Goal: Task Accomplishment & Management: Manage account settings

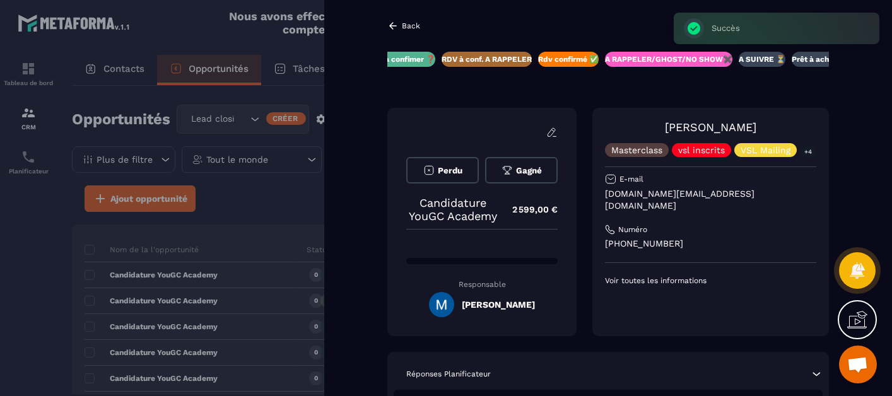
scroll to position [0, 228]
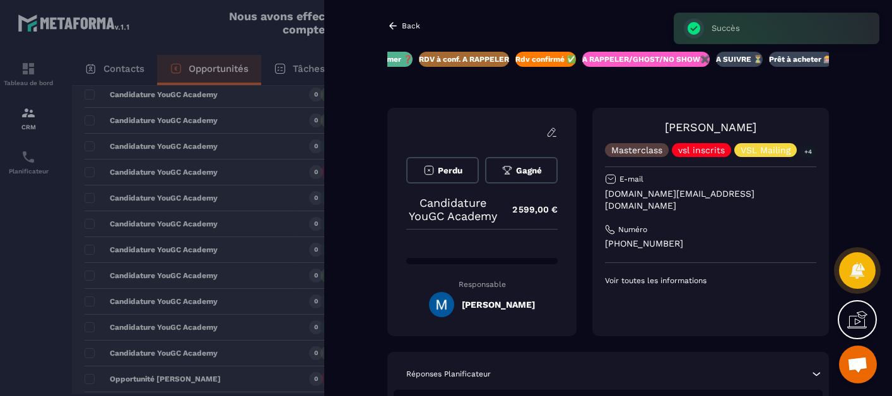
click at [393, 25] on icon at bounding box center [393, 25] width 11 height 11
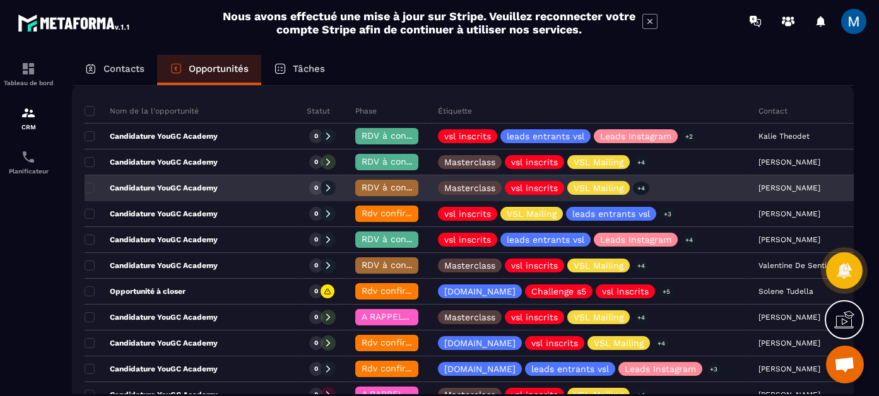
scroll to position [71, 0]
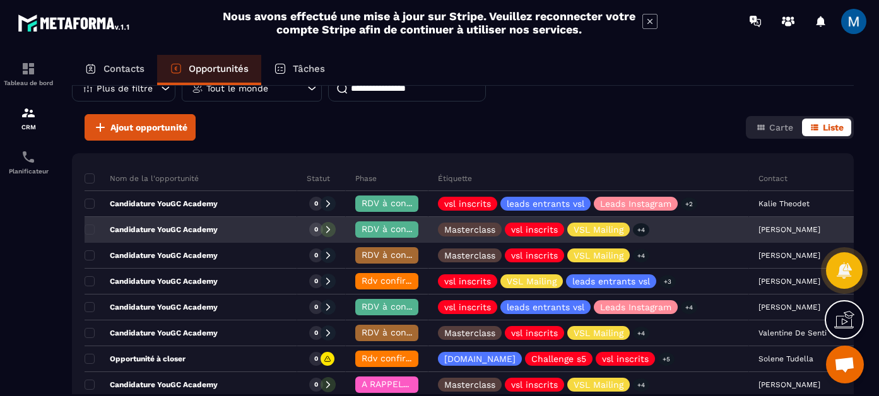
click at [200, 235] on div "Candidature YouGC Academy" at bounding box center [191, 230] width 213 height 25
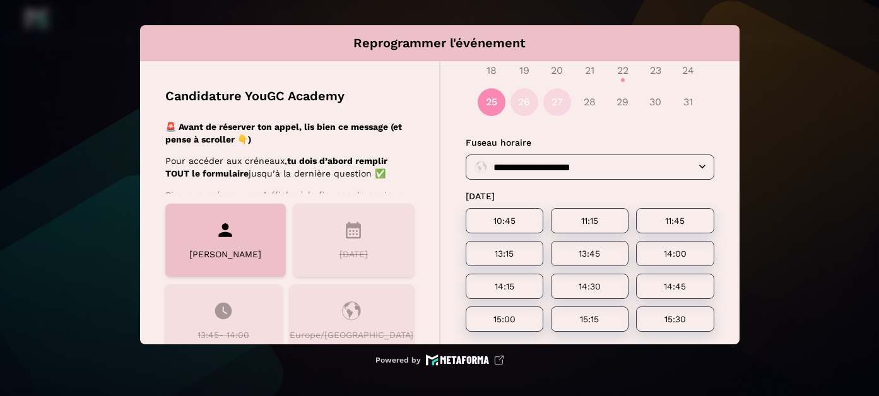
scroll to position [217, 0]
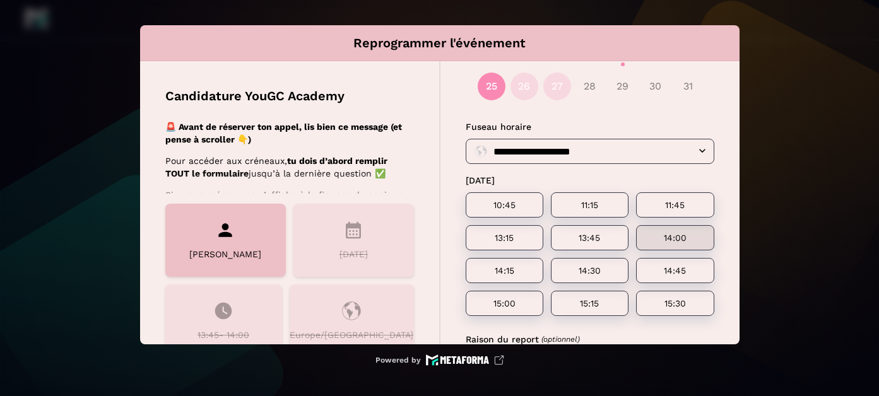
click at [672, 242] on p "14:00" at bounding box center [674, 238] width 47 height 10
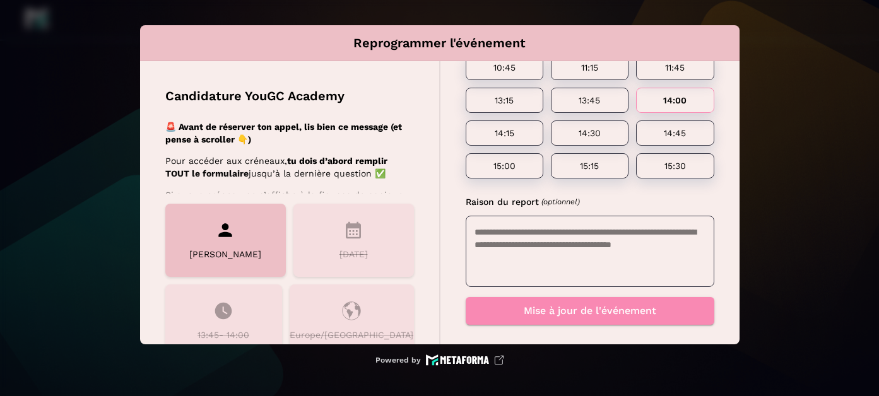
scroll to position [355, 0]
click at [576, 256] on textarea at bounding box center [590, 250] width 231 height 50
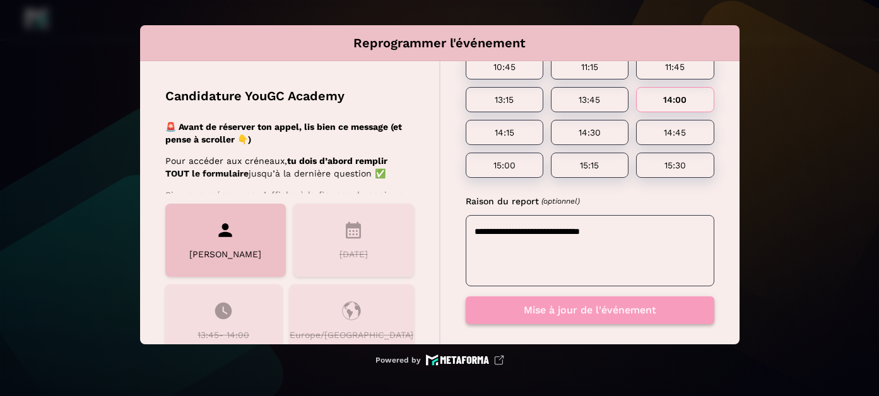
type textarea "**********"
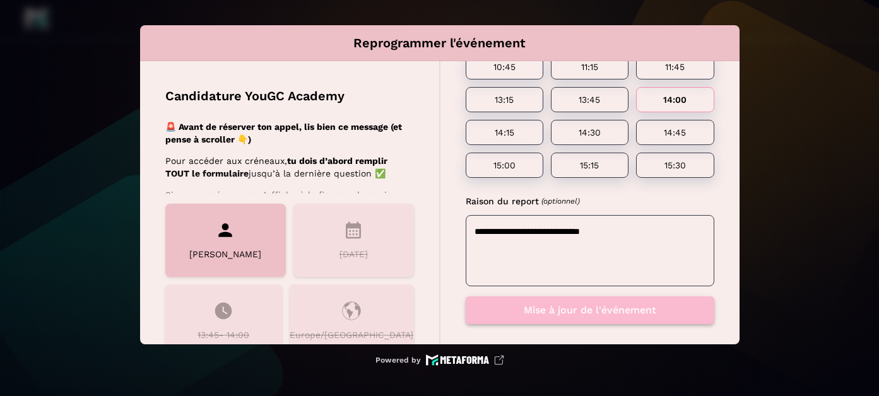
click at [616, 312] on button "Mise à jour de l'événement" at bounding box center [590, 311] width 249 height 28
